Goal: Task Accomplishment & Management: Use online tool/utility

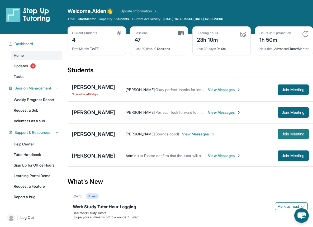
click at [290, 139] on button "Join Meeting" at bounding box center [293, 134] width 31 height 11
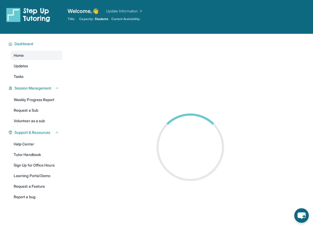
click at [98, 104] on main at bounding box center [190, 147] width 245 height 227
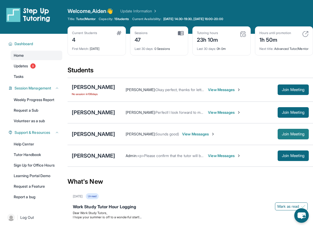
click at [287, 136] on span "Join Meeting" at bounding box center [293, 133] width 23 height 3
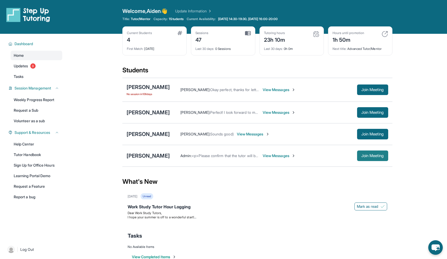
click at [317, 156] on span "Join Meeting" at bounding box center [373, 155] width 23 height 3
click at [317, 136] on button "Join Meeting" at bounding box center [372, 134] width 31 height 11
click at [155, 133] on div "[PERSON_NAME]" at bounding box center [148, 133] width 43 height 7
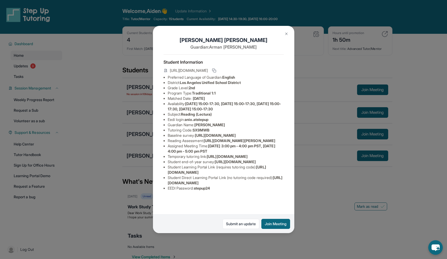
scroll to position [0, 194]
drag, startPoint x: 168, startPoint y: 144, endPoint x: 257, endPoint y: 157, distance: 90.1
click at [257, 157] on div "Ani Ohanyan Guardian: Arman Ohanyan Student Information https://student-portal.…" at bounding box center [223, 129] width 141 height 207
copy span "https://airtable.com/apprlfn8WjpjBUn2G/shrK0QR6AaNyG5psY?prefill_Type%20of%20Fo…"
click at [285, 35] on img at bounding box center [286, 34] width 4 height 4
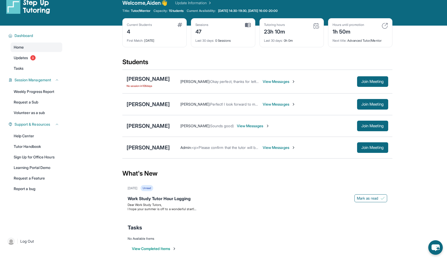
scroll to position [9, 0]
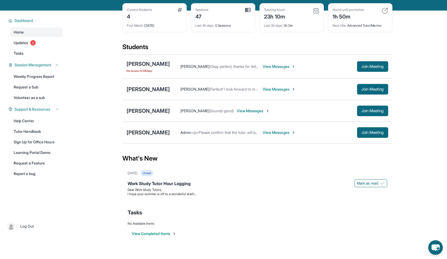
scroll to position [22, 0]
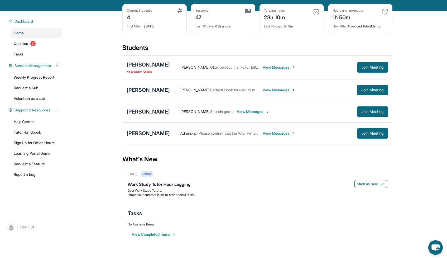
drag, startPoint x: 214, startPoint y: 21, endPoint x: 274, endPoint y: 3, distance: 62.8
click at [213, 19] on div "Sessions 47" at bounding box center [223, 14] width 55 height 13
click at [367, 92] on span "Join Meeting" at bounding box center [373, 89] width 23 height 3
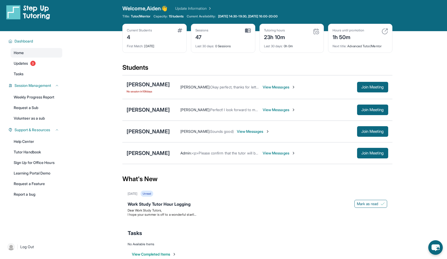
scroll to position [0, 0]
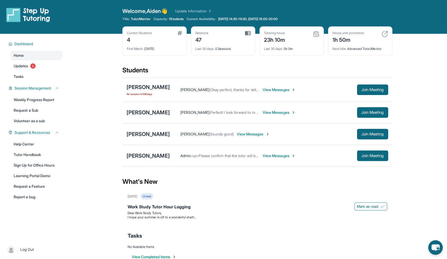
click at [272, 155] on span "View Messages" at bounding box center [279, 155] width 33 height 5
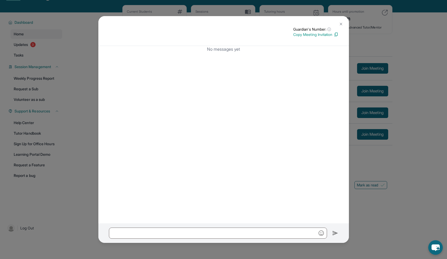
scroll to position [34, 0]
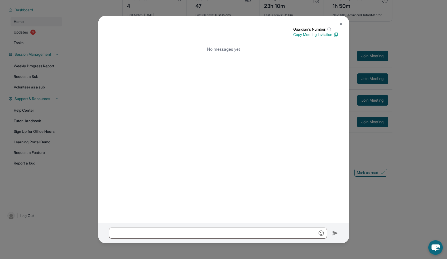
click at [339, 24] on img at bounding box center [341, 24] width 4 height 4
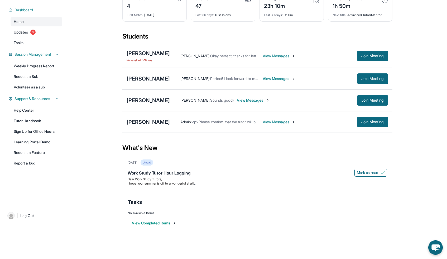
click at [263, 77] on span "View Messages" at bounding box center [279, 78] width 33 height 5
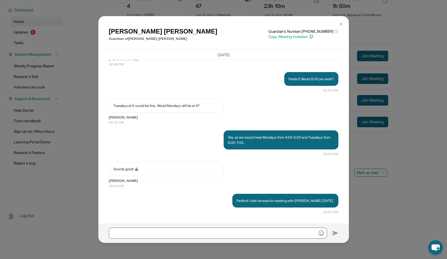
scroll to position [475, 0]
click at [342, 24] on img at bounding box center [341, 24] width 4 height 4
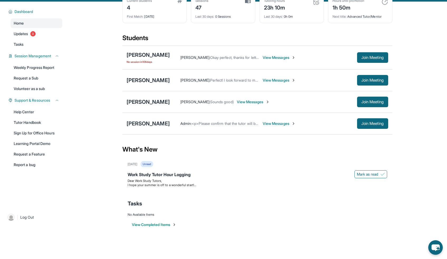
scroll to position [34, 0]
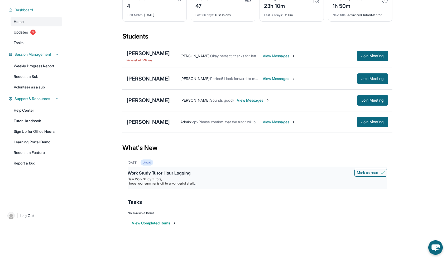
click at [225, 172] on div "Work Study Tutor Hour Logging" at bounding box center [258, 173] width 260 height 7
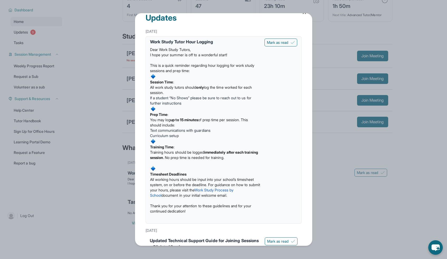
scroll to position [9, 0]
drag, startPoint x: 172, startPoint y: 98, endPoint x: 229, endPoint y: 106, distance: 57.8
click at [229, 106] on div "Dear Work Study Tutors, I hope your summer is off to a wonderful start! This is…" at bounding box center [205, 133] width 110 height 176
click at [212, 109] on span at bounding box center [205, 109] width 110 height 6
drag, startPoint x: 170, startPoint y: 118, endPoint x: 198, endPoint y: 131, distance: 31.2
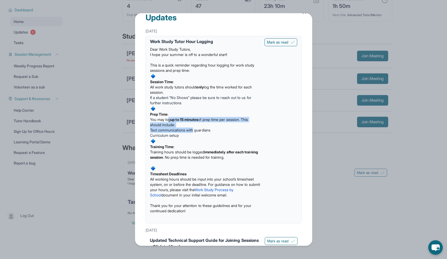
click at [198, 131] on div "Dear Work Study Tutors, I hope your summer is off to a wonderful start! This is…" at bounding box center [205, 133] width 110 height 176
click at [198, 131] on span "Text communications with guardians" at bounding box center [180, 130] width 60 height 4
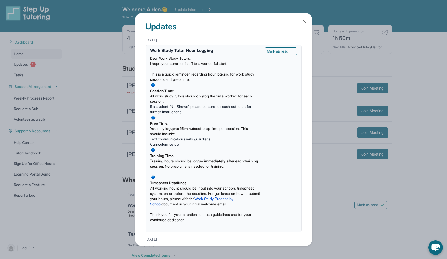
scroll to position [0, 0]
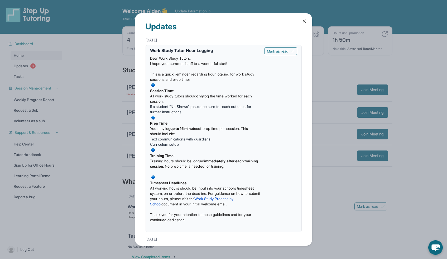
click at [302, 21] on icon at bounding box center [304, 20] width 5 height 5
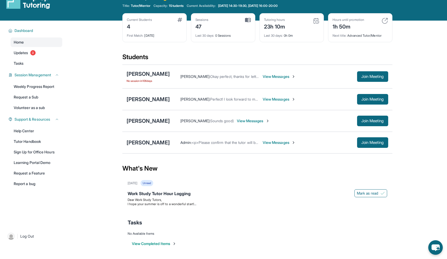
scroll to position [34, 0]
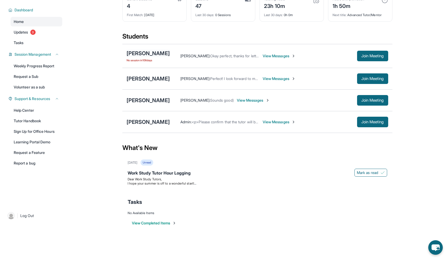
click at [158, 53] on div "[PERSON_NAME]" at bounding box center [148, 53] width 43 height 7
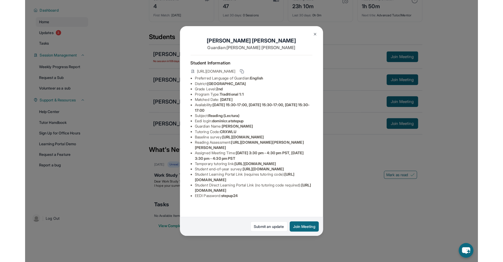
scroll to position [49, 190]
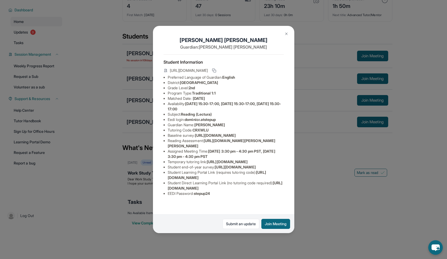
drag, startPoint x: 169, startPoint y: 95, endPoint x: 261, endPoint y: 106, distance: 93.2
click at [261, 106] on div "Dominic Ramirez Guardian: Maricruz Ramirez Student Information https://student-…" at bounding box center [223, 129] width 141 height 207
copy span "https://airtable.com/apprlfn8WjpjBUn2G/shrK0QR6AaNyG5psY?prefill_Type%20of%20Fo…"
click at [326, 235] on div "Dominic Ramirez Guardian: Maricruz Ramirez Student Information https://student-…" at bounding box center [223, 129] width 447 height 259
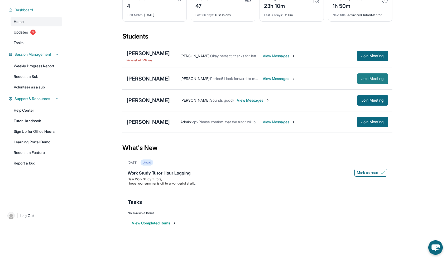
click at [363, 80] on span "Join Meeting" at bounding box center [373, 78] width 23 height 3
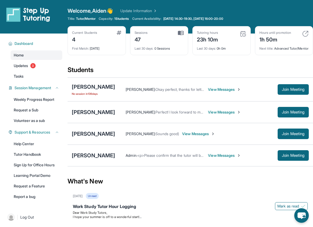
scroll to position [0, 0]
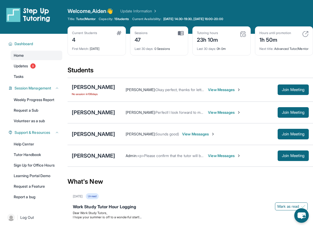
drag, startPoint x: 313, startPoint y: 36, endPoint x: 310, endPoint y: 34, distance: 3.6
click at [312, 36] on div "Hours until promotion 1h 50m Next title : Advanced Tutor/Mentor" at bounding box center [284, 40] width 58 height 29
click at [310, 34] on div "Hours until promotion 1h 50m Next title : Advanced Tutor/Mentor" at bounding box center [284, 40] width 58 height 29
click at [307, 33] on img at bounding box center [305, 34] width 6 height 6
click at [39, 65] on link "Updates 3" at bounding box center [37, 66] width 52 height 10
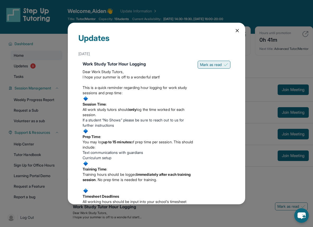
click at [209, 64] on span "Mark as read" at bounding box center [211, 64] width 22 height 5
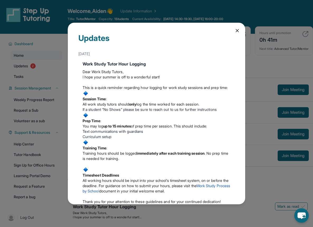
click at [235, 29] on icon at bounding box center [237, 30] width 5 height 5
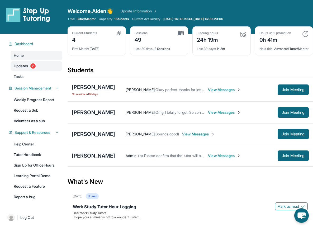
click at [45, 69] on link "Updates 2" at bounding box center [37, 66] width 52 height 10
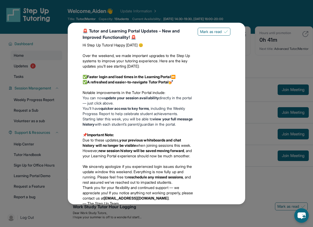
scroll to position [262, 0]
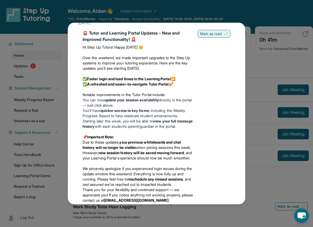
click at [211, 36] on span "Mark as read" at bounding box center [211, 33] width 22 height 5
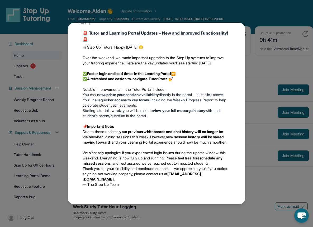
click at [51, 103] on div "Updates May 23rd Work Study Tutor Hour Logging Dear Work Study Tutors, I hope y…" at bounding box center [156, 113] width 313 height 227
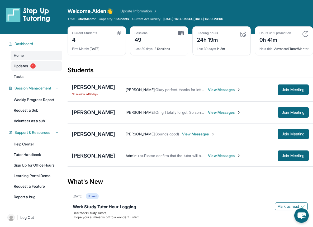
click at [48, 66] on link "Updates 1" at bounding box center [37, 66] width 52 height 10
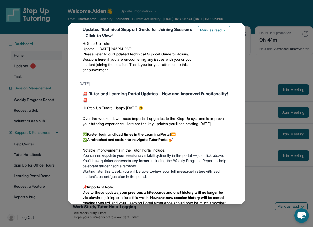
scroll to position [200, 0]
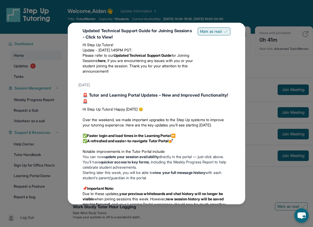
click at [207, 34] on span "Mark as read" at bounding box center [211, 31] width 22 height 5
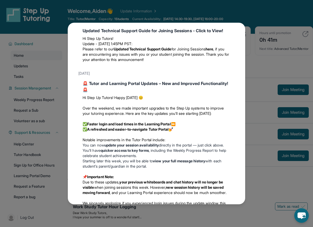
click at [56, 93] on div "Updates May 23rd Work Study Tutor Hour Logging Dear Work Study Tutors, I hope y…" at bounding box center [156, 113] width 313 height 227
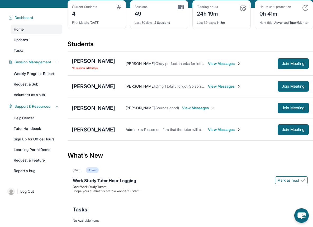
scroll to position [0, 0]
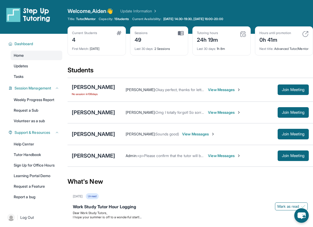
click at [216, 92] on span "View Messages" at bounding box center [224, 89] width 33 height 5
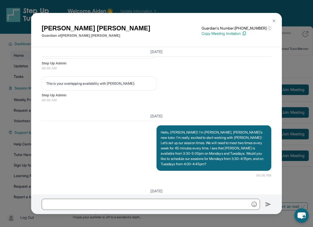
scroll to position [147, 0]
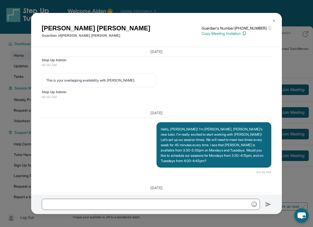
click at [5, 103] on div "Maricruz Ramirez Guardian of Dominic Ramirez Guardian's Number: +14244071852 ⓘ …" at bounding box center [156, 113] width 313 height 227
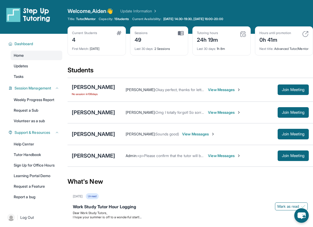
click at [225, 92] on span "View Messages" at bounding box center [224, 89] width 33 height 5
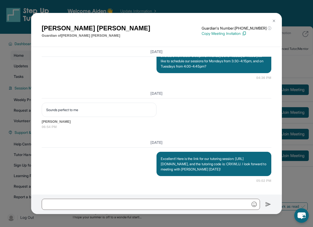
scroll to position [0, 0]
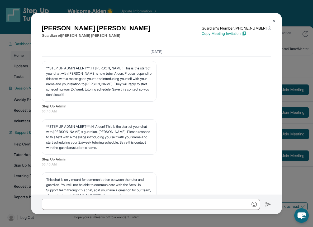
click at [272, 41] on div "Maricruz Ramirez Guardian of Dominic Ramirez Guardian's Number: +14244071852 ⓘ …" at bounding box center [156, 30] width 251 height 34
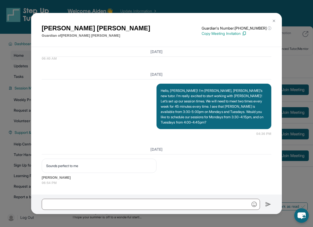
scroll to position [184, 0]
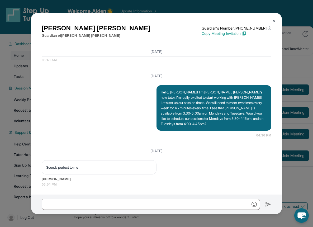
click at [21, 59] on div "Maricruz Ramirez Guardian of Dominic Ramirez Guardian's Number: +14244071852 ⓘ …" at bounding box center [156, 113] width 313 height 227
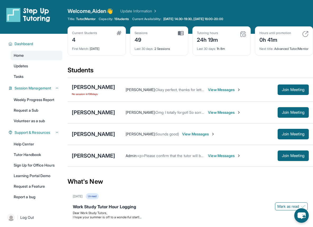
click at [233, 158] on span "View Messages" at bounding box center [224, 155] width 33 height 5
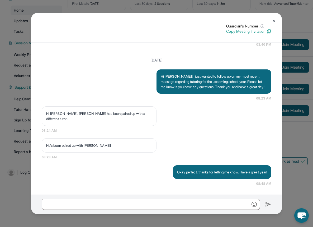
scroll to position [4394, 0]
click at [22, 120] on div "Guardian's Number: ⓘ This isn't the guardian's real number — it's a private for…" at bounding box center [156, 113] width 313 height 227
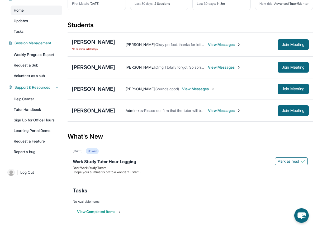
click at [221, 111] on span "View Messages" at bounding box center [224, 110] width 33 height 5
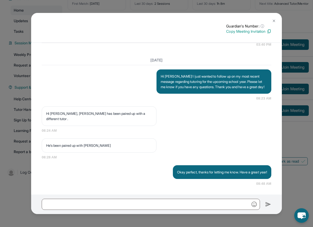
scroll to position [4435, 0]
click at [22, 86] on div "Guardian's Number: ⓘ This isn't the guardian's real number — it's a private for…" at bounding box center [156, 113] width 313 height 227
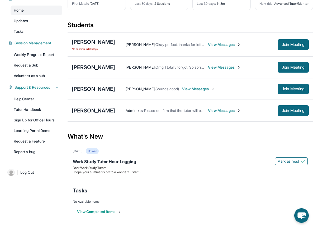
click at [181, 110] on span "<p>Please confirm that the tutor will be able to attend your first assigned mee…" at bounding box center [232, 110] width 191 height 4
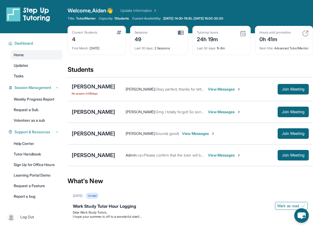
scroll to position [0, 0]
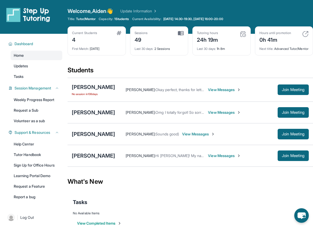
click at [223, 158] on span "View Messages" at bounding box center [224, 155] width 33 height 5
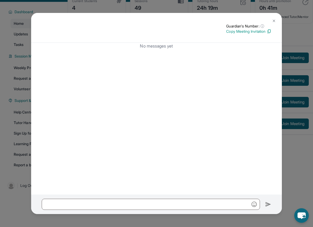
scroll to position [34, 0]
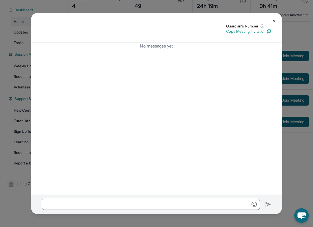
click at [15, 96] on div "Guardian's Number: ⓘ This isn't the guardian's real number — it's a private for…" at bounding box center [156, 113] width 313 height 227
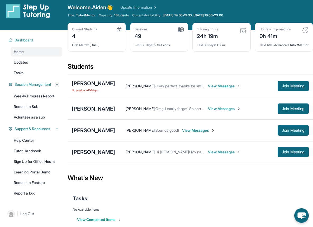
scroll to position [0, 0]
